Goal: Task Accomplishment & Management: Use online tool/utility

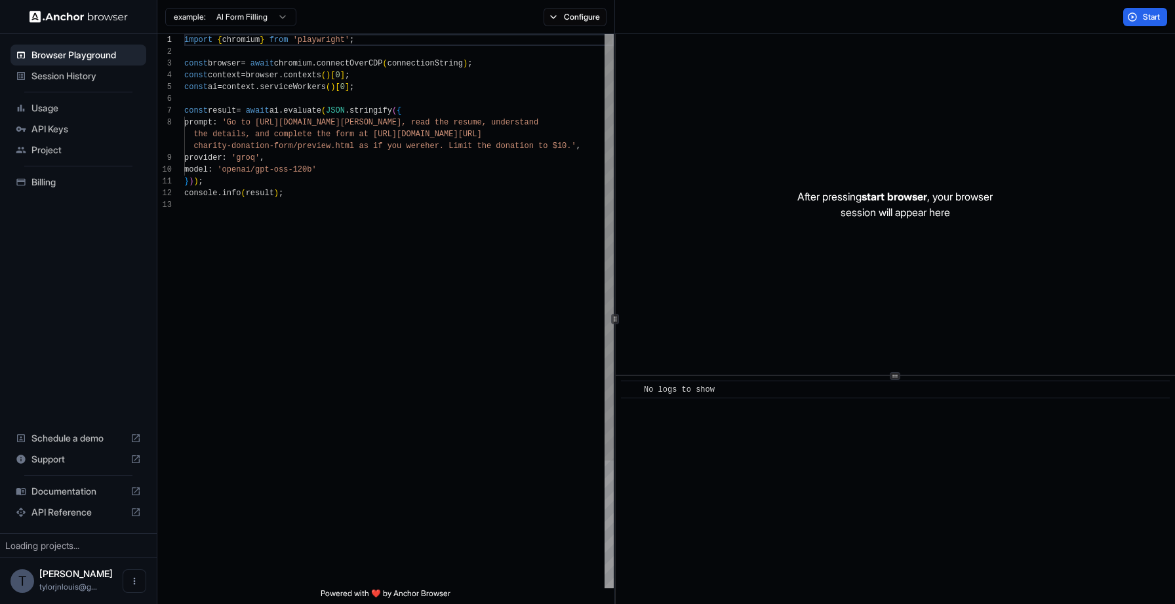
scroll to position [94, 0]
click at [1135, 12] on button "Start" at bounding box center [1145, 17] width 44 height 18
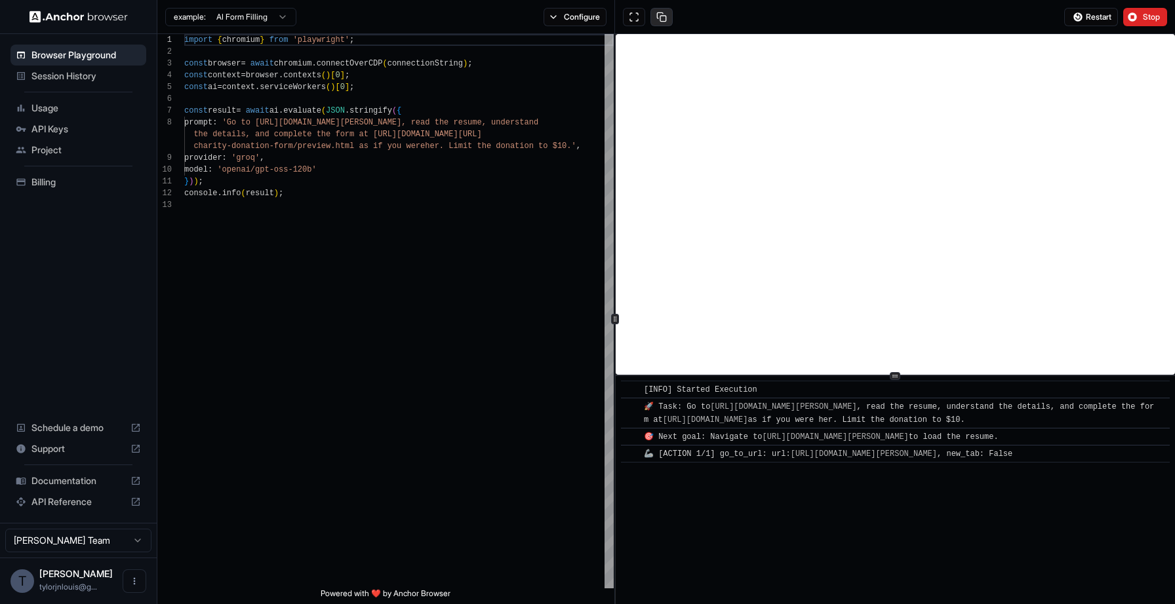
click at [659, 15] on button at bounding box center [661, 17] width 22 height 18
click at [629, 14] on button at bounding box center [634, 17] width 22 height 18
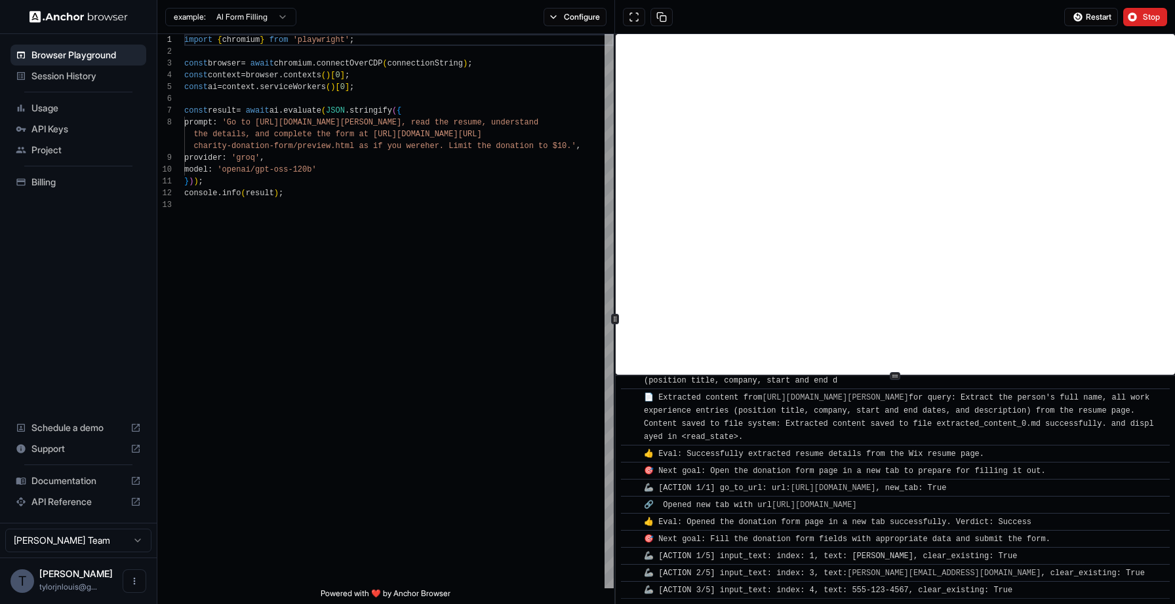
scroll to position [279, 0]
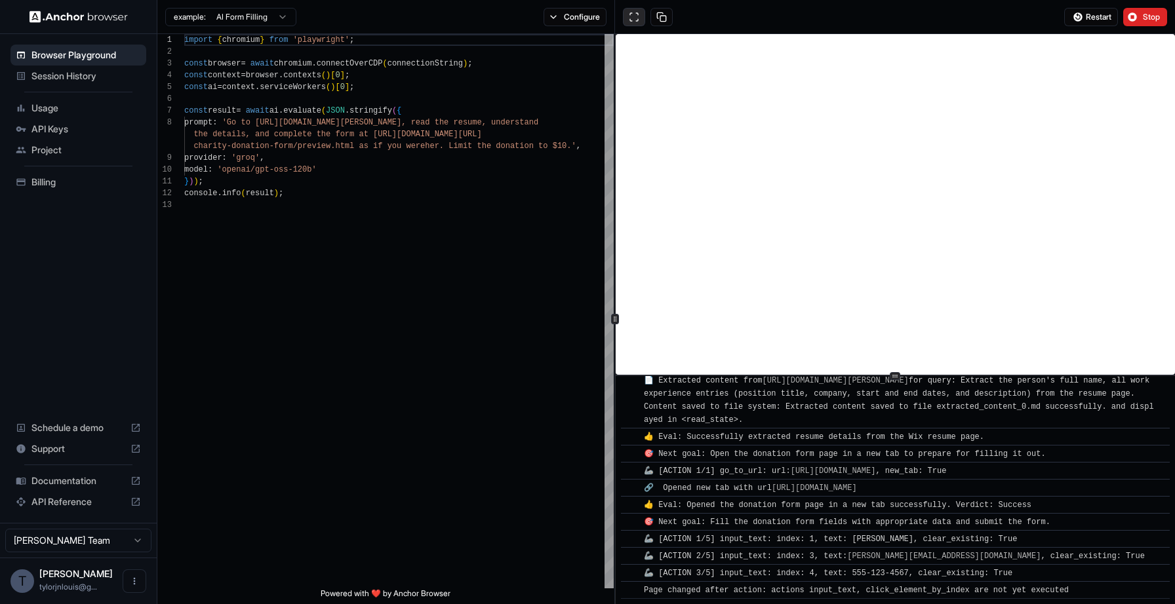
click at [635, 22] on button at bounding box center [634, 17] width 22 height 18
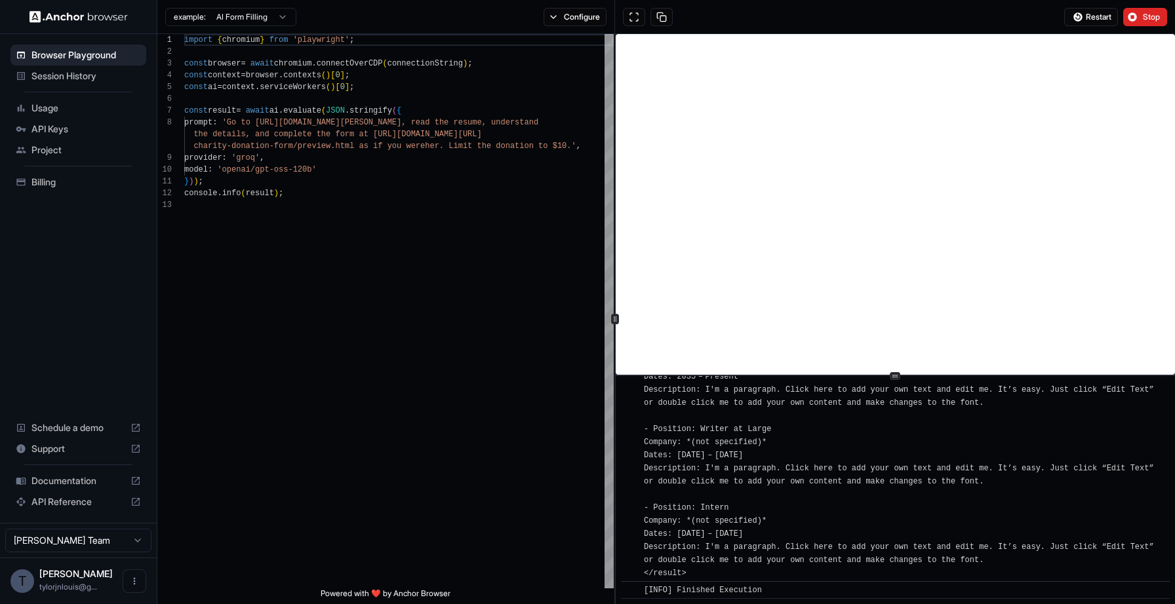
scroll to position [1509, 0]
click at [1146, 18] on span "Stop" at bounding box center [1151, 17] width 18 height 10
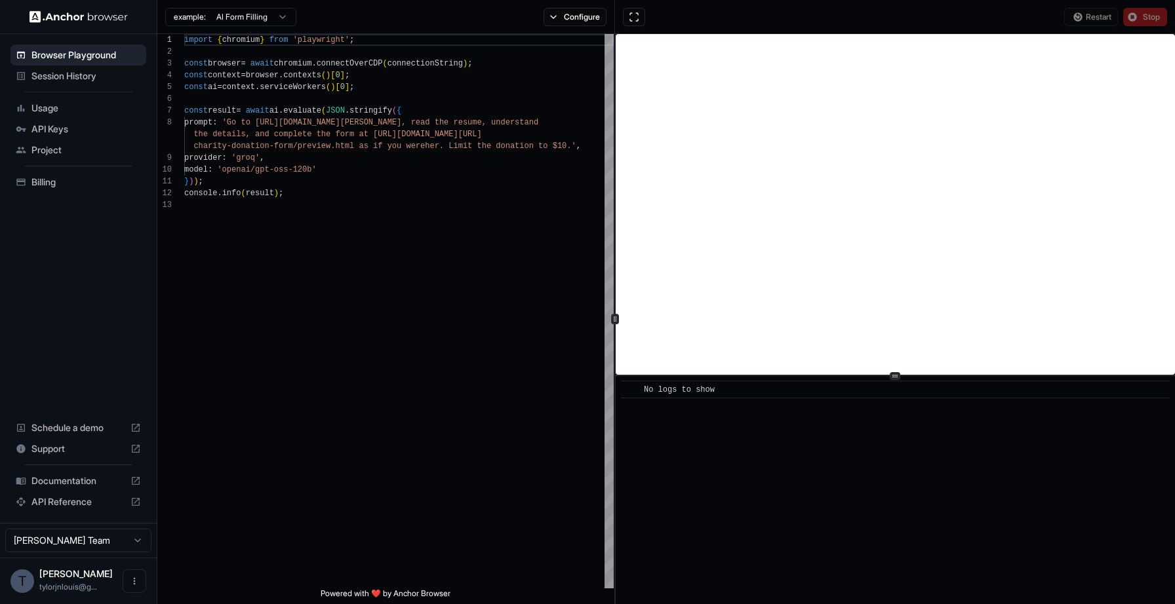
scroll to position [0, 0]
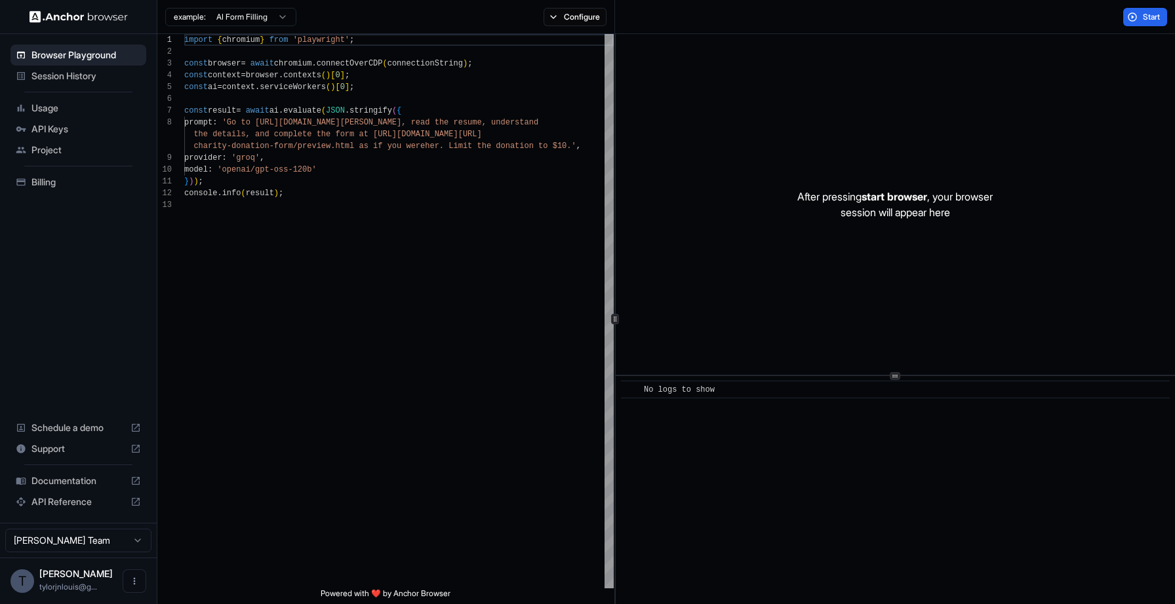
click at [121, 546] on html "Browser Playground Session History Usage API Keys Project Billing Schedule a de…" at bounding box center [587, 302] width 1175 height 604
click at [593, 18] on button "Configure" at bounding box center [575, 17] width 64 height 18
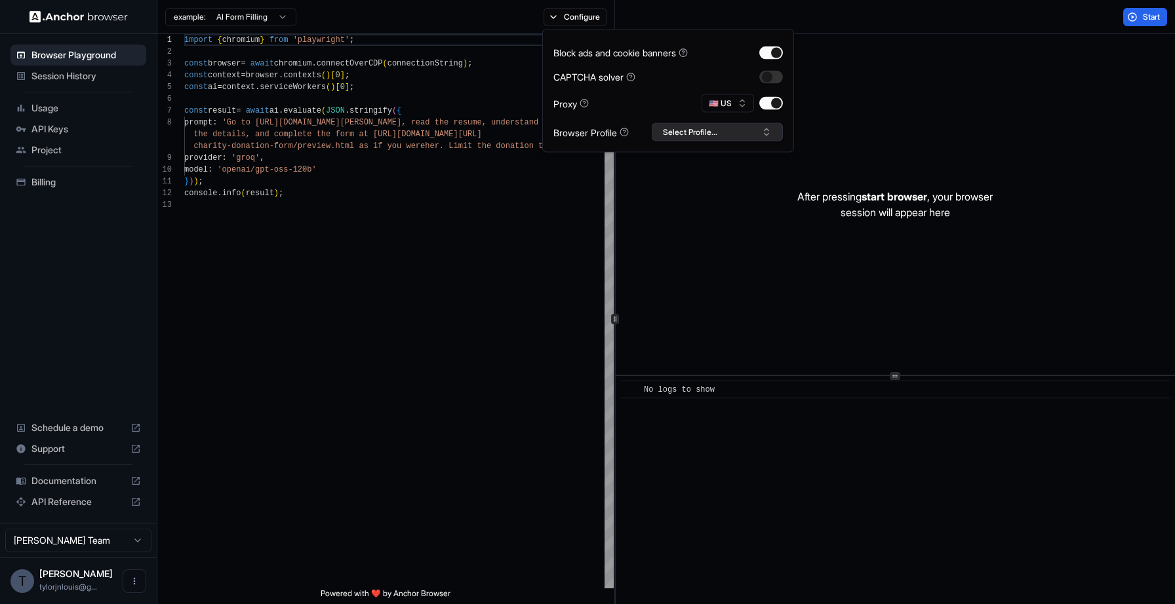
click at [709, 134] on button "Select Profile..." at bounding box center [717, 132] width 131 height 18
click at [716, 160] on input "text" at bounding box center [725, 157] width 98 height 24
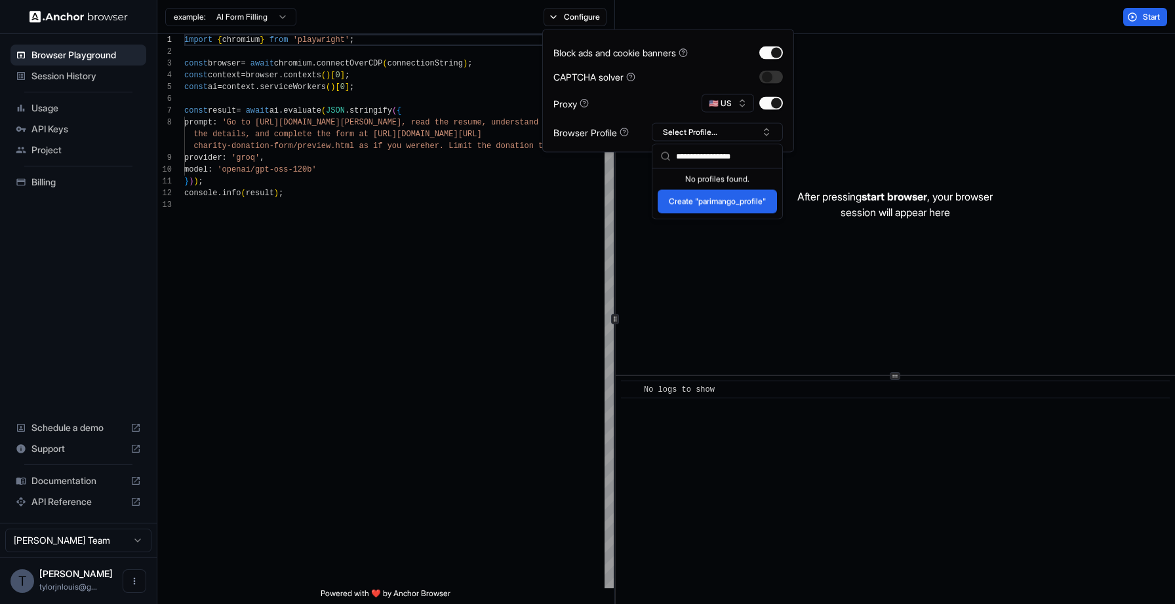
type input "**********"
click at [709, 200] on button "Create "parimango_profile"" at bounding box center [716, 202] width 119 height 24
click at [771, 52] on button "button" at bounding box center [771, 52] width 24 height 13
click at [769, 76] on button "button" at bounding box center [771, 76] width 24 height 13
click at [769, 77] on button "button" at bounding box center [771, 76] width 24 height 13
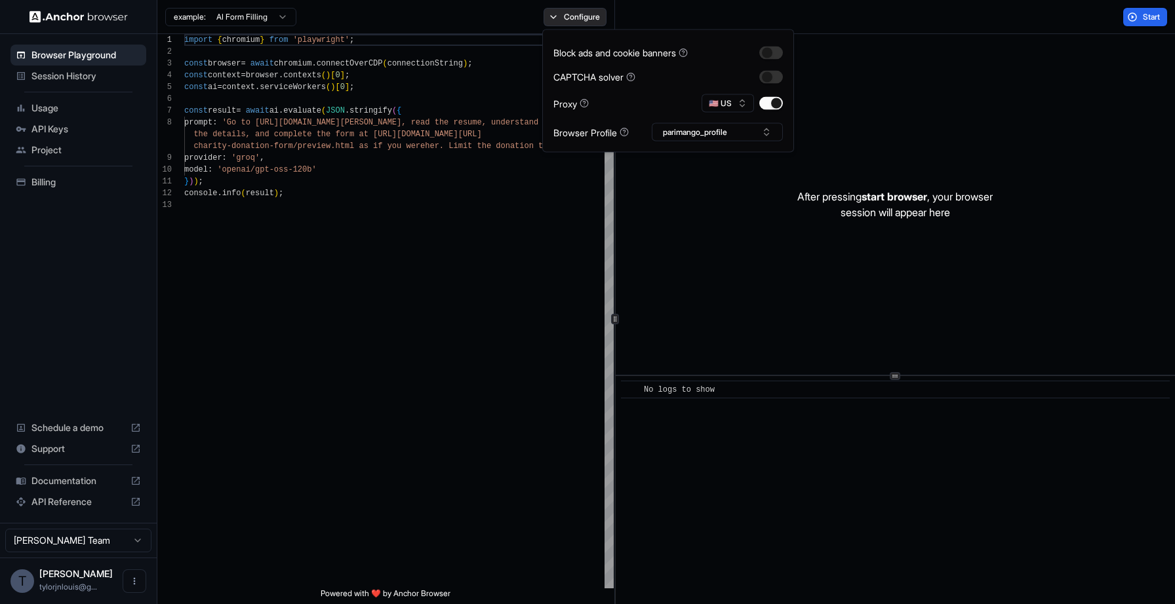
click at [583, 18] on button "Configure" at bounding box center [575, 17] width 64 height 18
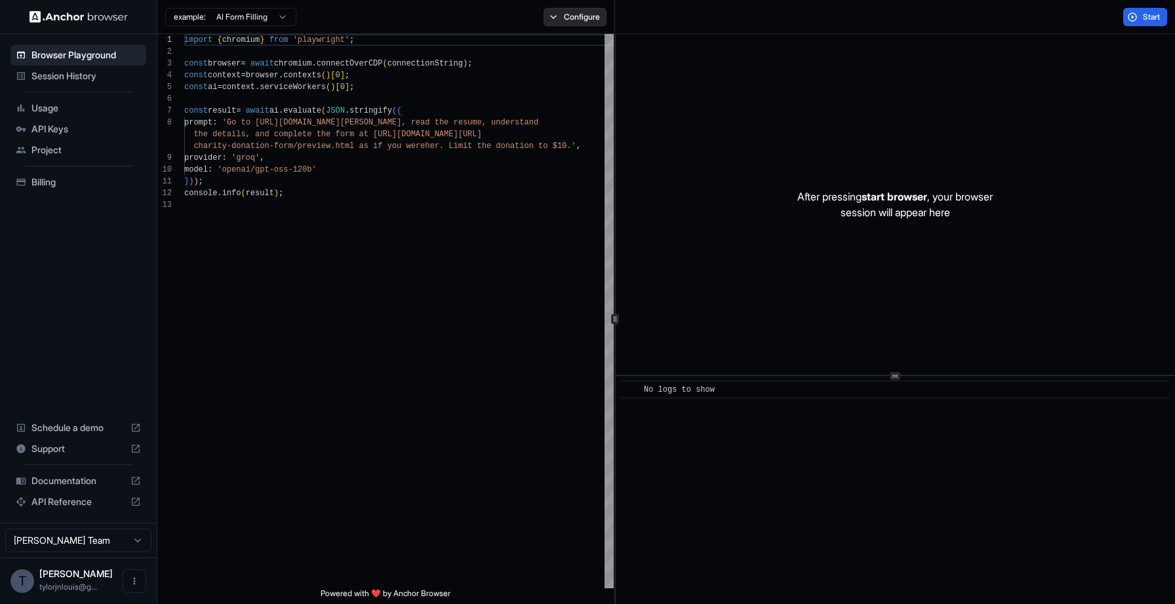
click at [583, 18] on button "Configure" at bounding box center [575, 17] width 64 height 18
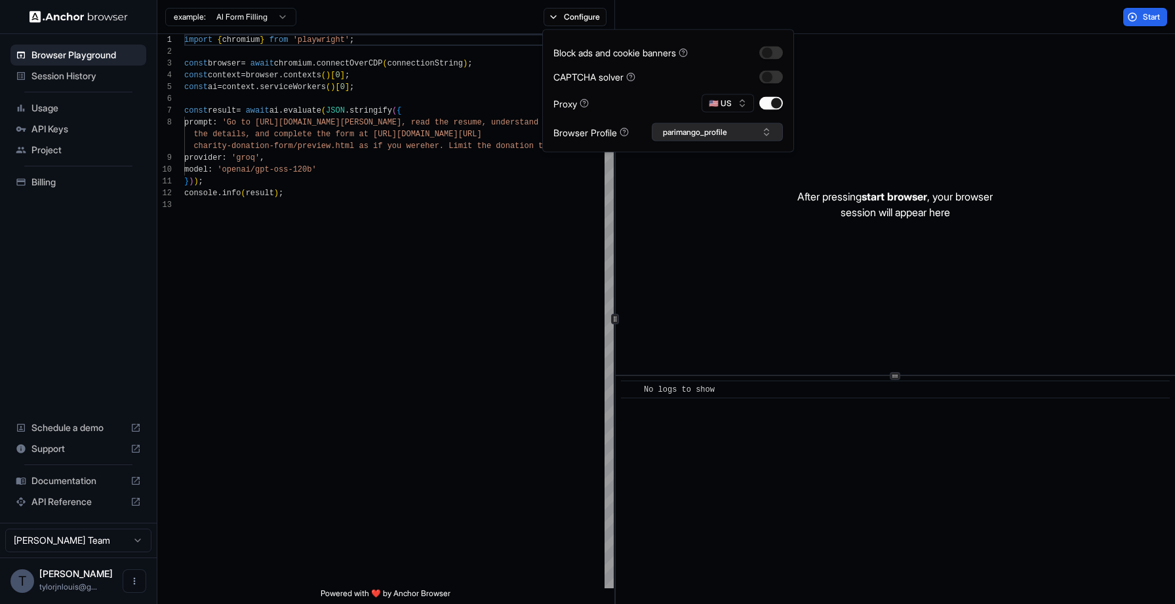
click at [760, 133] on button "parimango_profile" at bounding box center [717, 132] width 131 height 18
click at [746, 183] on div "parimango_profile" at bounding box center [717, 181] width 125 height 18
click at [55, 79] on span "Session History" at bounding box center [85, 75] width 109 height 13
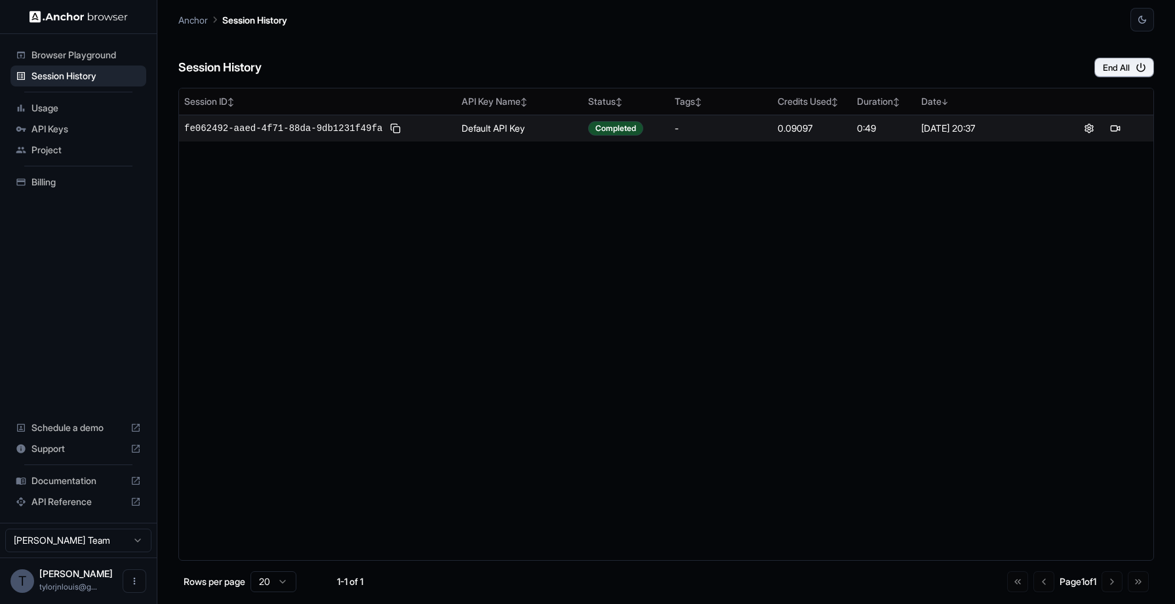
click at [580, 127] on td "Default API Key" at bounding box center [519, 128] width 127 height 27
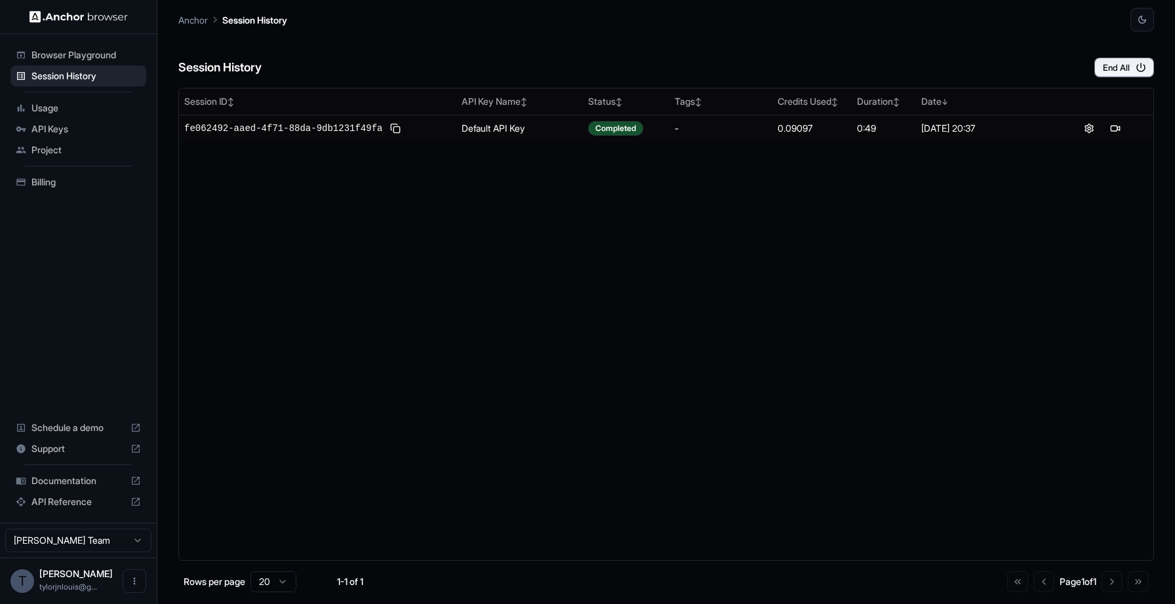
click at [92, 54] on span "Browser Playground" at bounding box center [85, 55] width 109 height 13
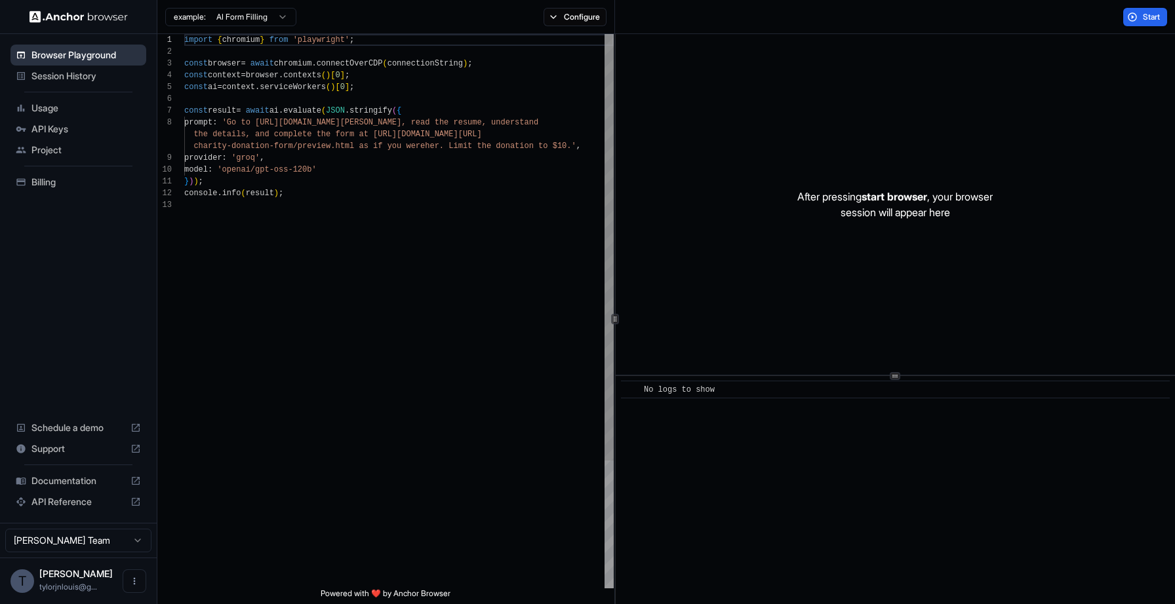
scroll to position [94, 0]
click at [585, 11] on button "Configure" at bounding box center [575, 17] width 64 height 18
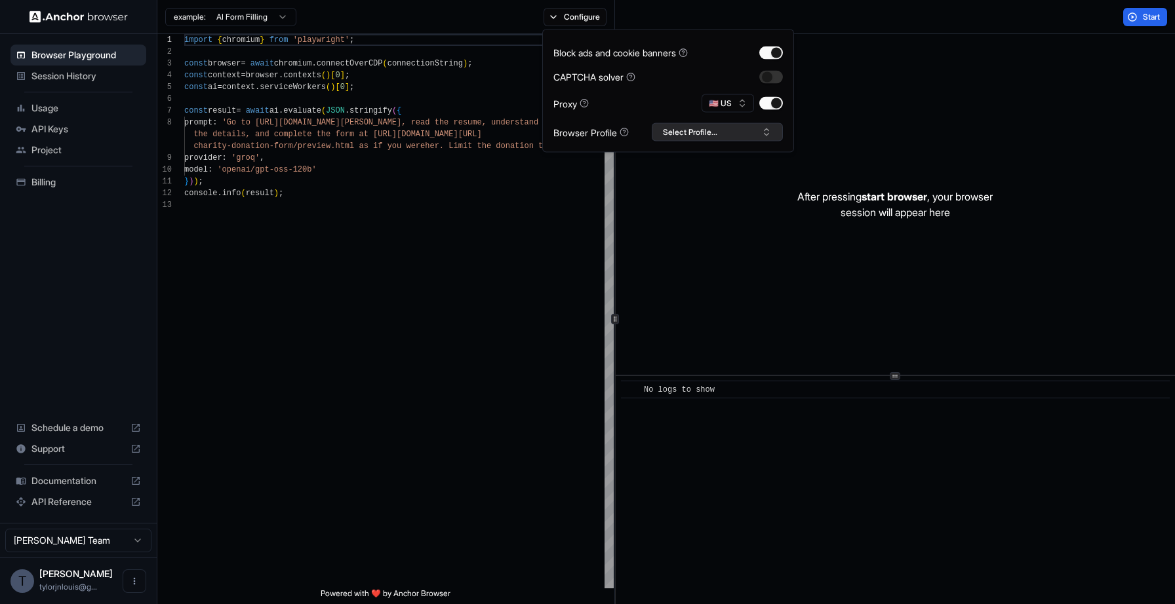
click at [712, 126] on button "Select Profile..." at bounding box center [717, 132] width 131 height 18
click at [707, 182] on div "parimango_profile" at bounding box center [717, 181] width 125 height 18
click at [249, 16] on html "Browser Playground Session History Usage API Keys Project Billing Schedule a de…" at bounding box center [587, 302] width 1175 height 604
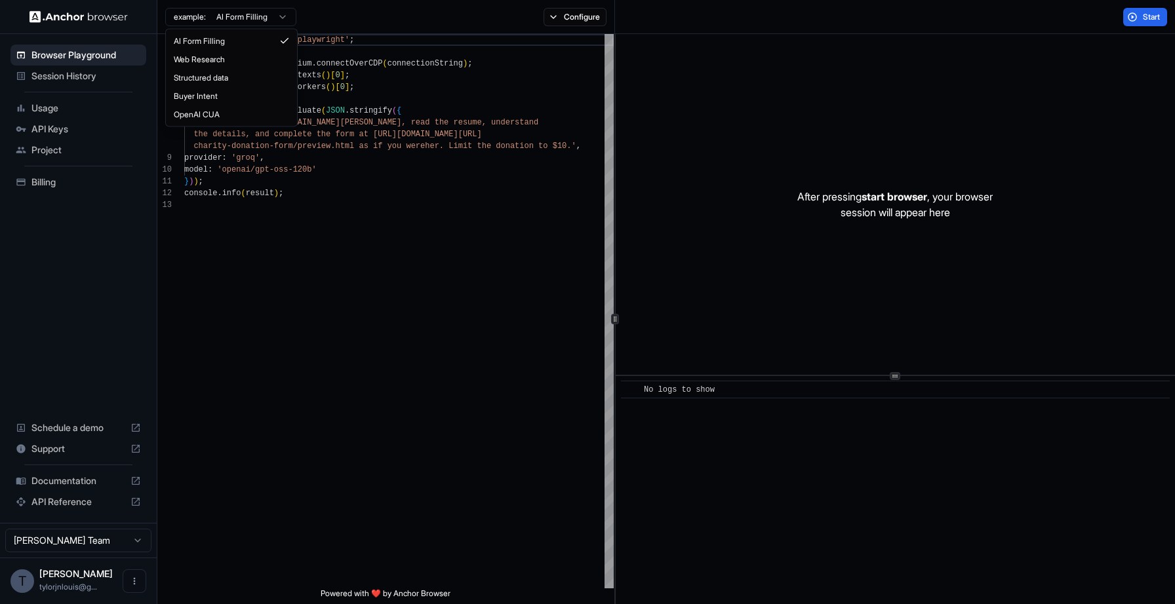
click at [738, 17] on html "Browser Playground Session History Usage API Keys Project Billing Schedule a de…" at bounding box center [587, 302] width 1175 height 604
click at [54, 23] on div at bounding box center [78, 16] width 157 height 33
click at [60, 12] on img at bounding box center [78, 16] width 98 height 12
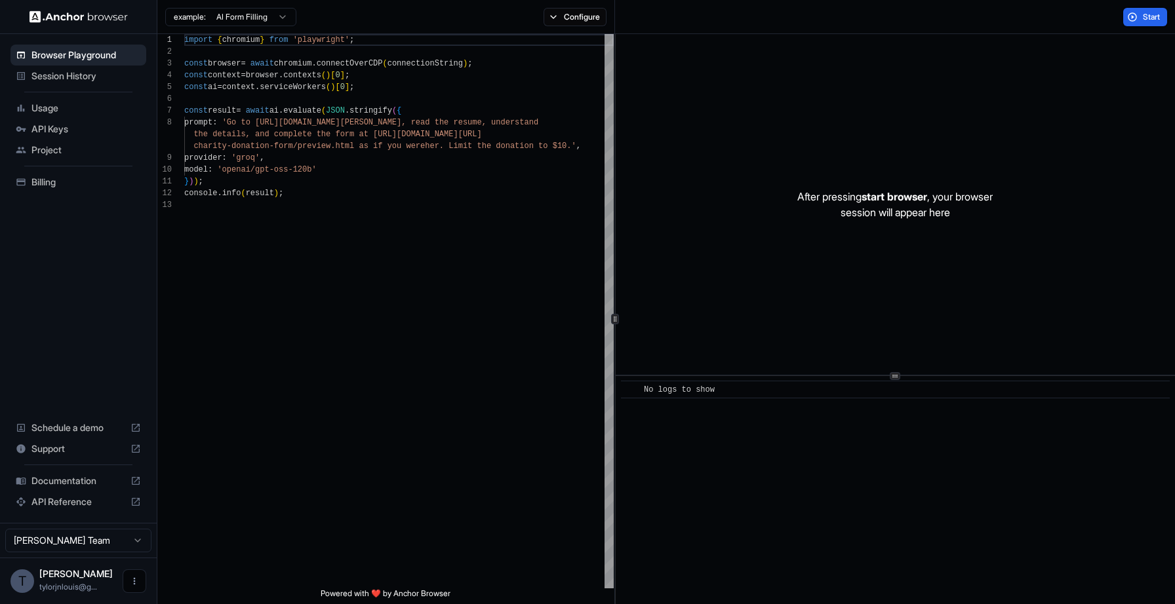
click at [133, 582] on icon "Open menu" at bounding box center [134, 581] width 10 height 10
click at [107, 386] on div at bounding box center [587, 302] width 1175 height 604
click at [96, 540] on html "Browser Playground Session History Usage API Keys Project Billing Schedule a de…" at bounding box center [587, 302] width 1175 height 604
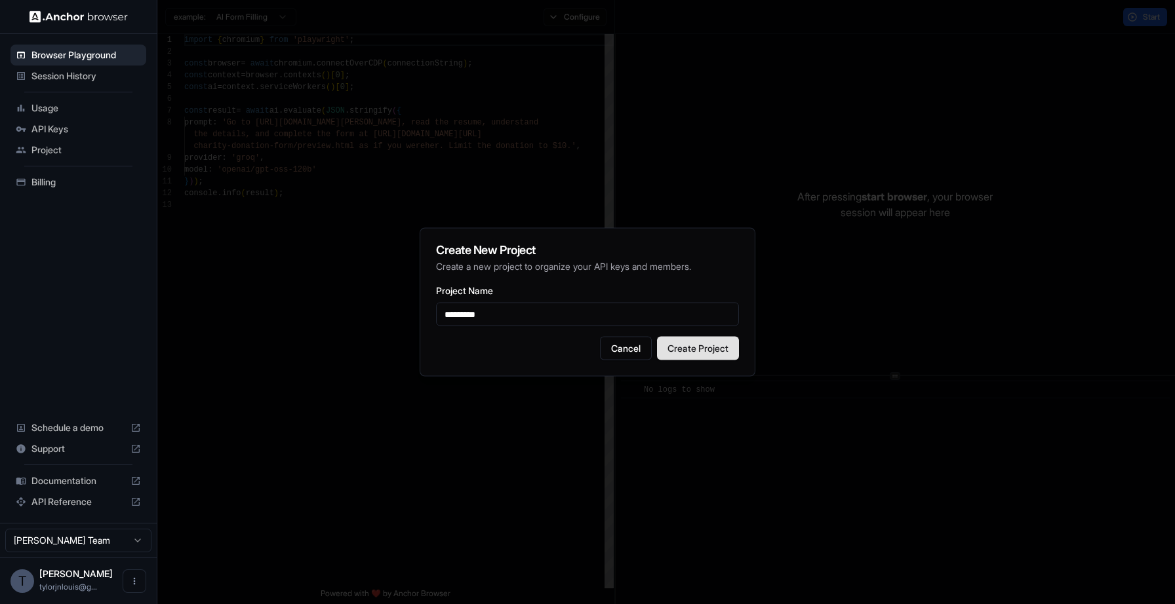
click at [706, 343] on button "Create Project" at bounding box center [698, 349] width 82 height 24
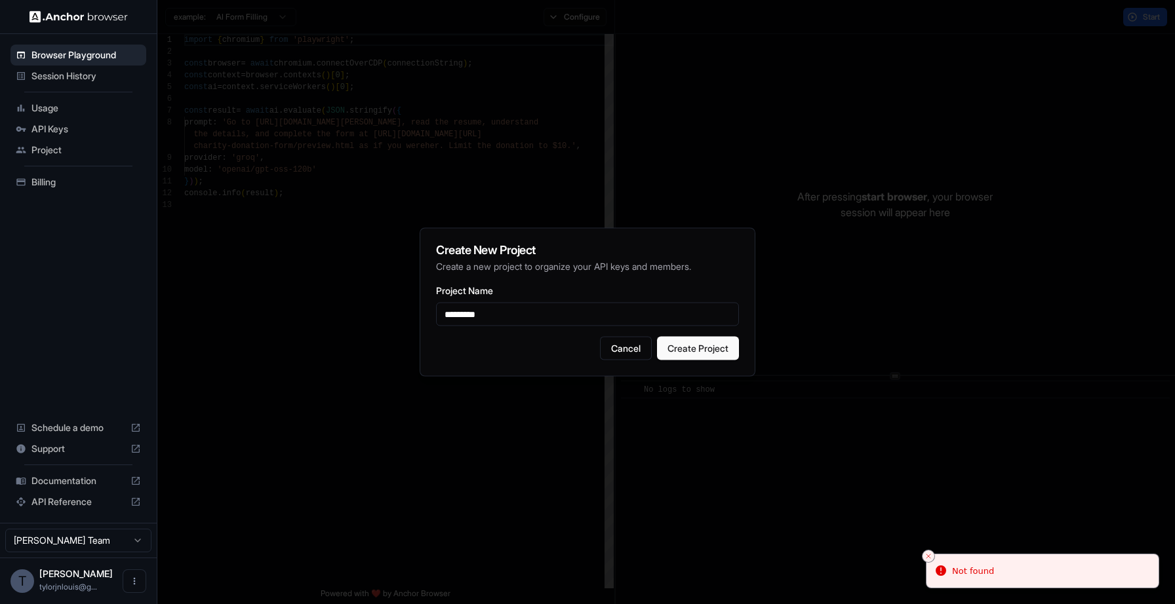
click at [583, 322] on input "*********" at bounding box center [587, 315] width 303 height 24
click at [513, 250] on h2 "Create New Project" at bounding box center [587, 250] width 303 height 12
click at [556, 320] on input "*********" at bounding box center [587, 315] width 303 height 24
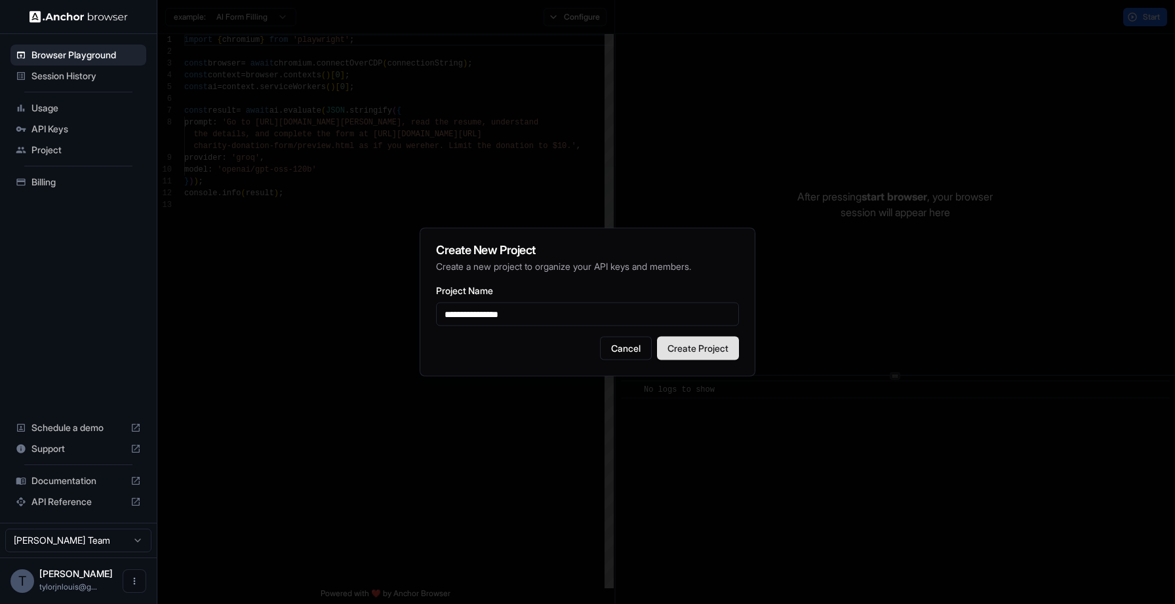
type input "**********"
click at [703, 352] on button "Create Project" at bounding box center [698, 349] width 82 height 24
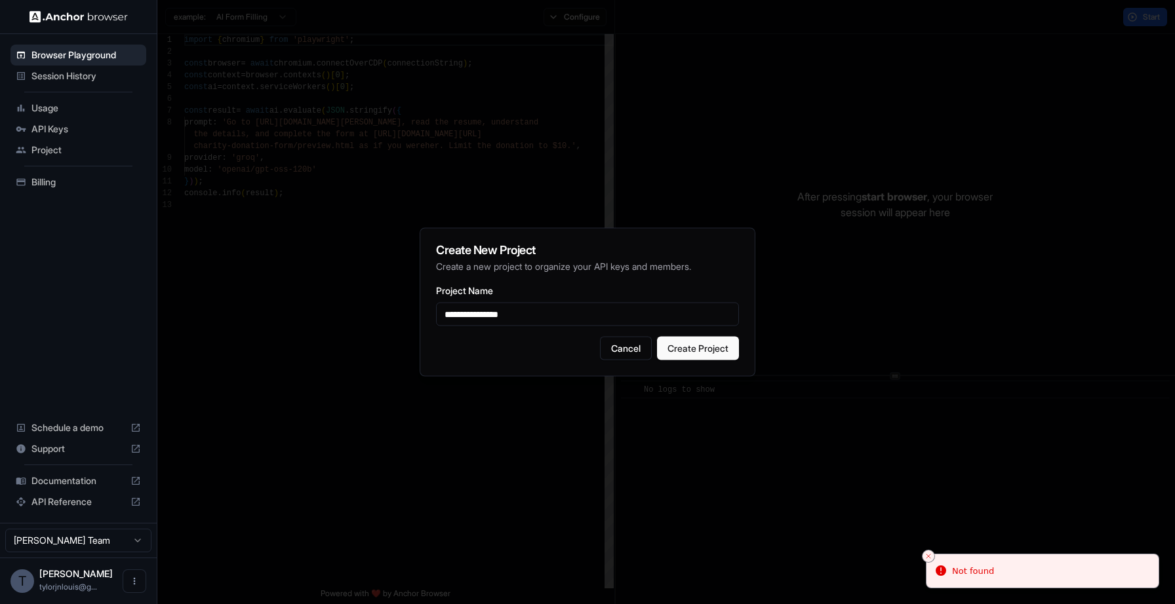
click at [233, 317] on div at bounding box center [587, 302] width 1175 height 604
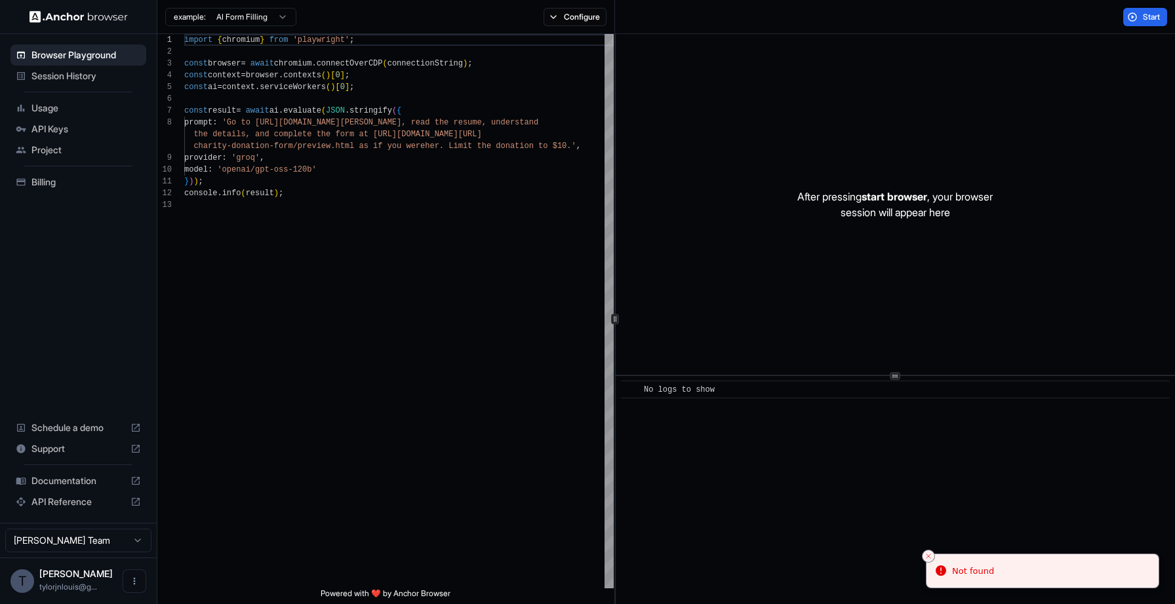
click at [69, 151] on span "Project" at bounding box center [85, 150] width 109 height 13
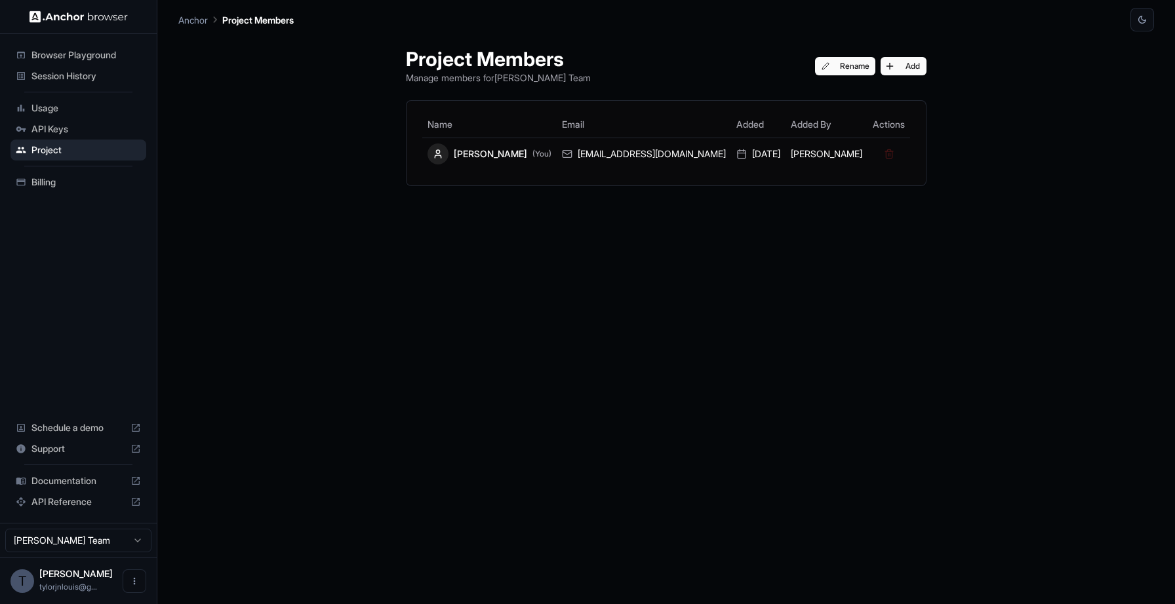
click at [56, 104] on span "Usage" at bounding box center [85, 108] width 109 height 13
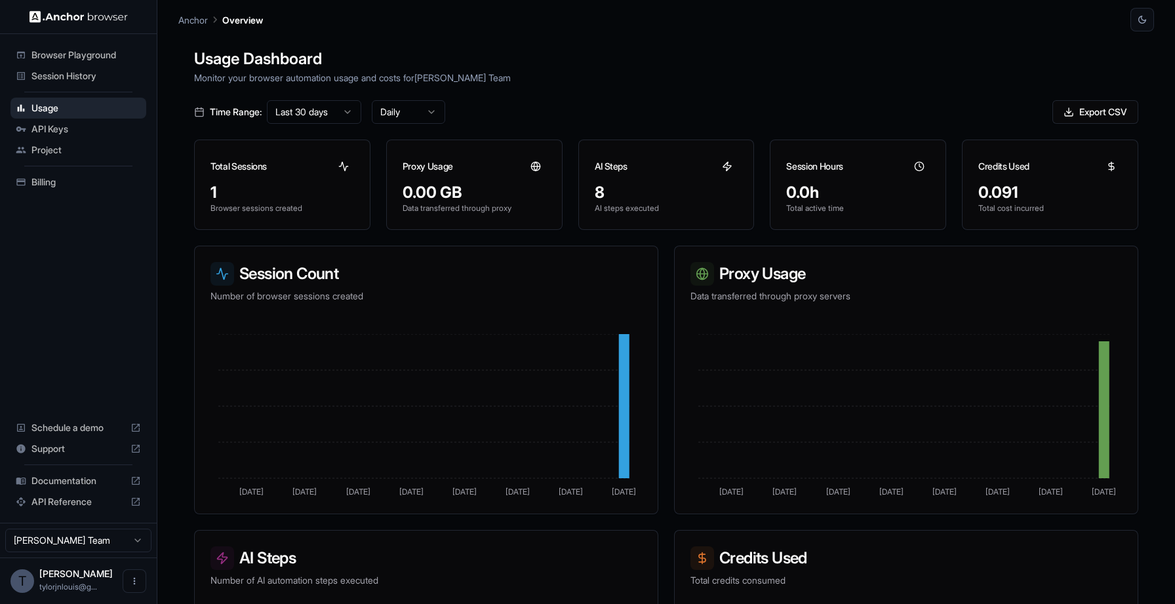
click at [69, 73] on span "Session History" at bounding box center [85, 75] width 109 height 13
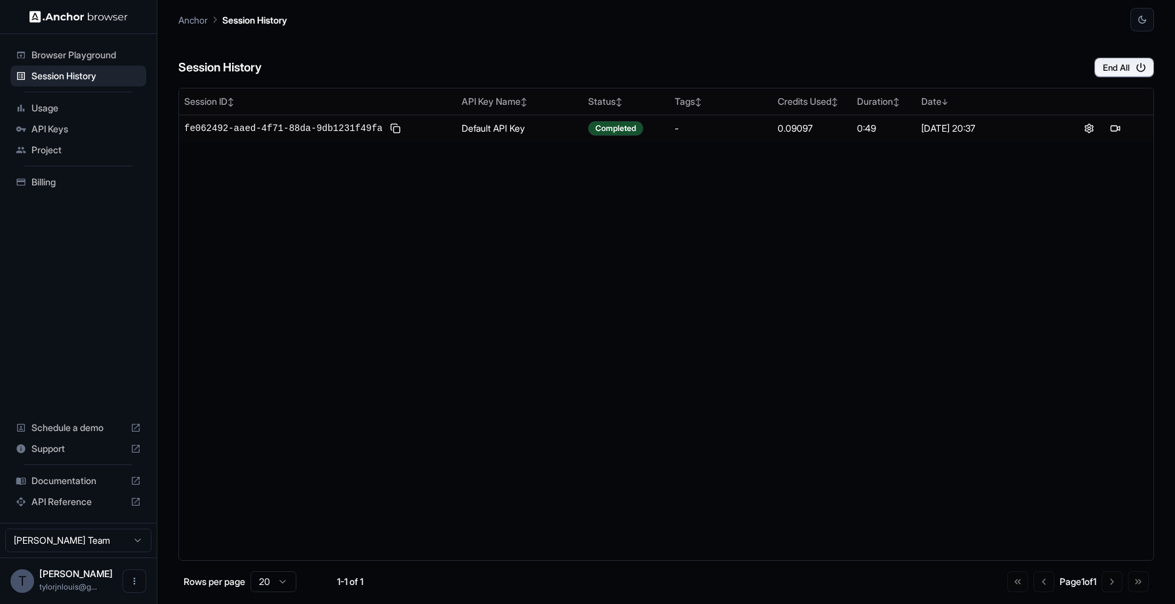
click at [68, 62] on div "Browser Playground" at bounding box center [78, 55] width 136 height 21
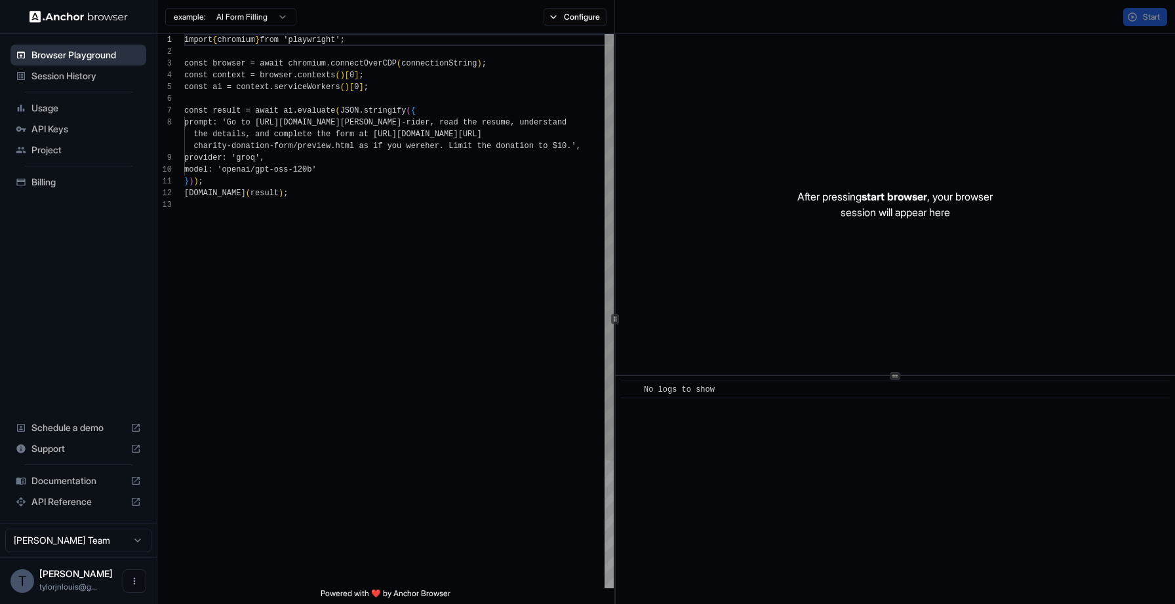
scroll to position [94, 0]
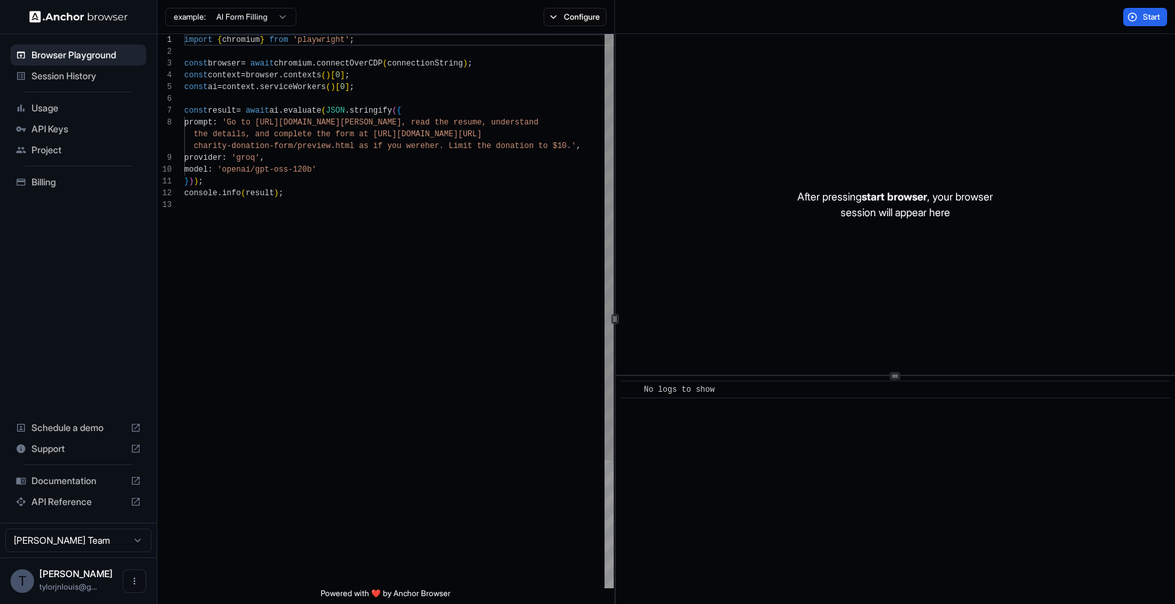
click at [436, 41] on div "import { chromium } from 'playwright' ; const browser = await chromium . connec…" at bounding box center [398, 394] width 429 height 720
click at [436, 20] on div "example: AI Form Filling Configure" at bounding box center [386, 17] width 458 height 34
